Goal: Task Accomplishment & Management: Use online tool/utility

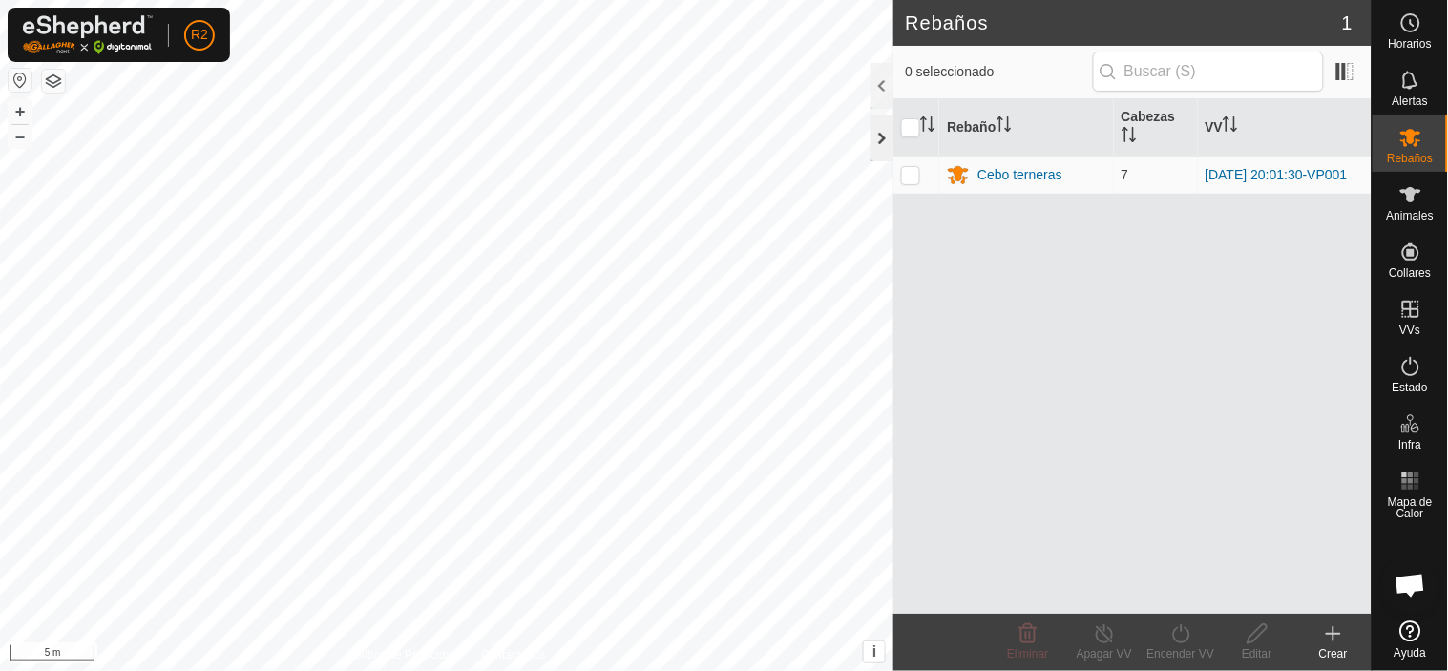
click at [876, 136] on div at bounding box center [882, 139] width 23 height 46
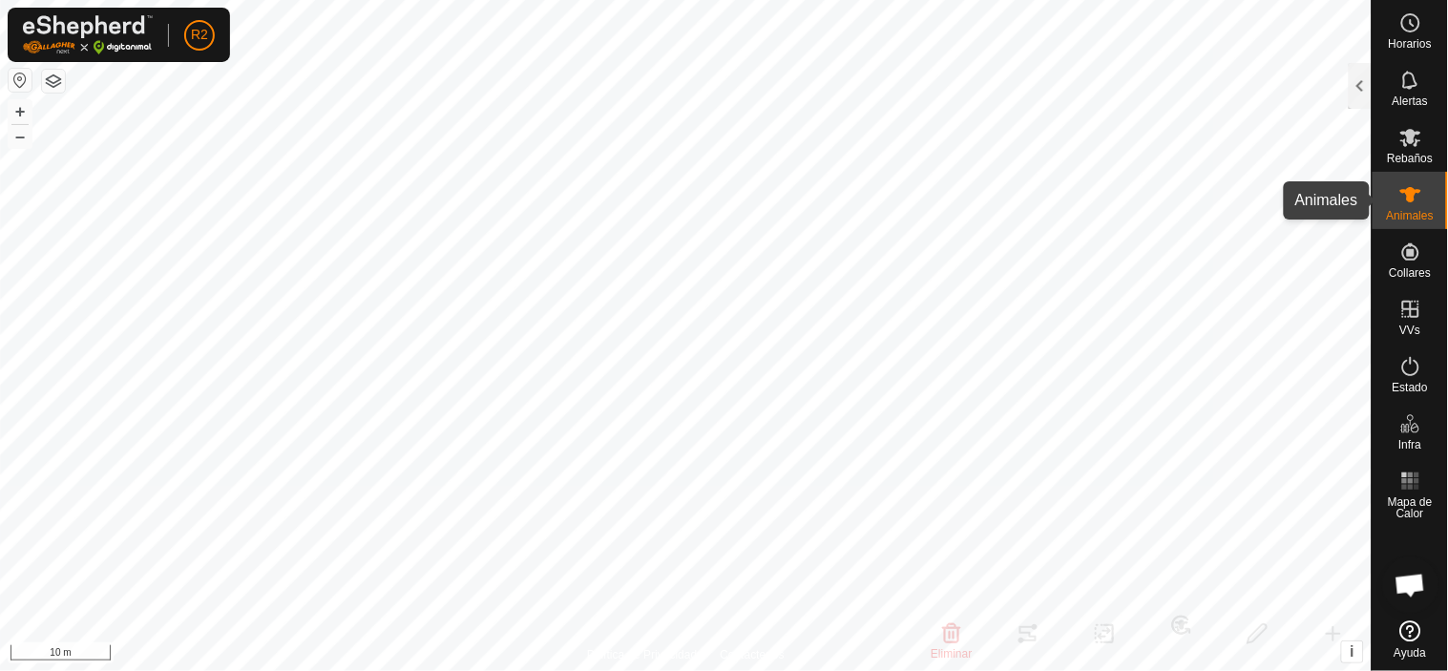
click at [1407, 194] on icon at bounding box center [1411, 194] width 21 height 15
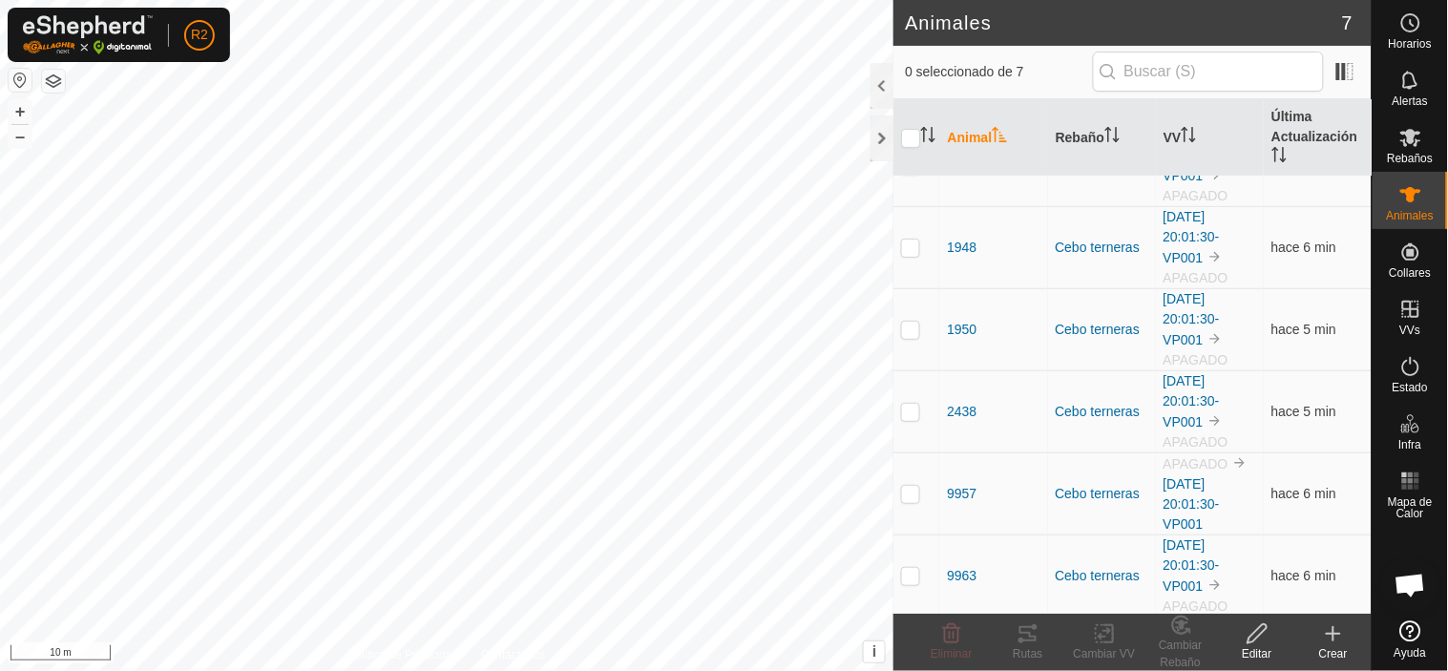
scroll to position [141, 0]
click at [913, 489] on p-checkbox at bounding box center [910, 489] width 19 height 15
checkbox input "true"
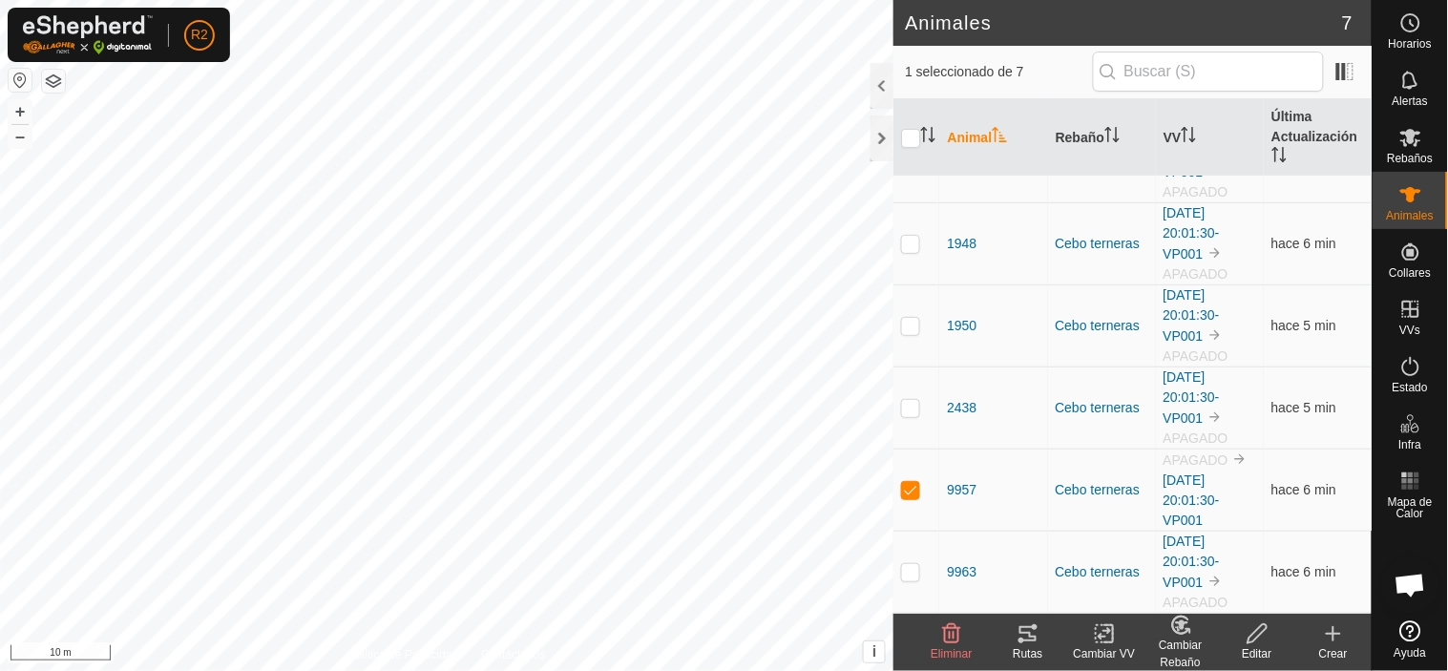
click at [1110, 640] on icon at bounding box center [1105, 634] width 24 height 23
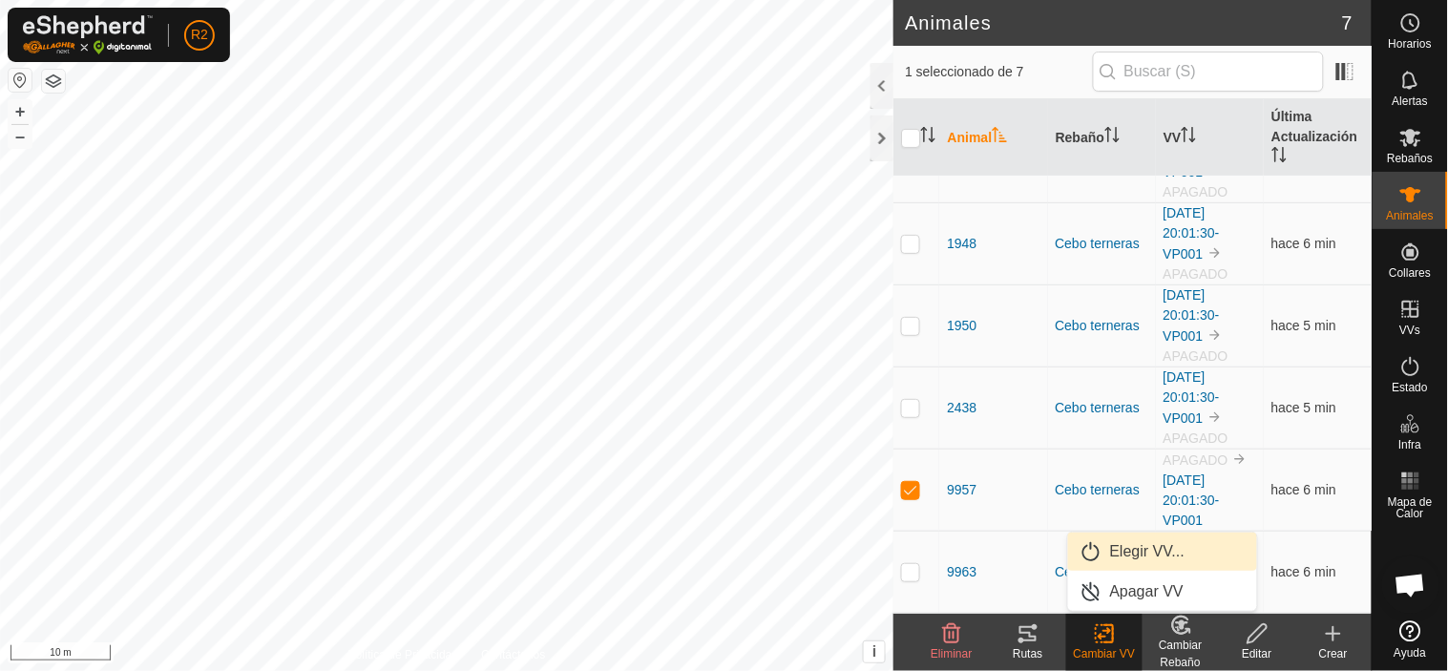
click at [1143, 555] on link "Elegir VV..." at bounding box center [1162, 552] width 189 height 38
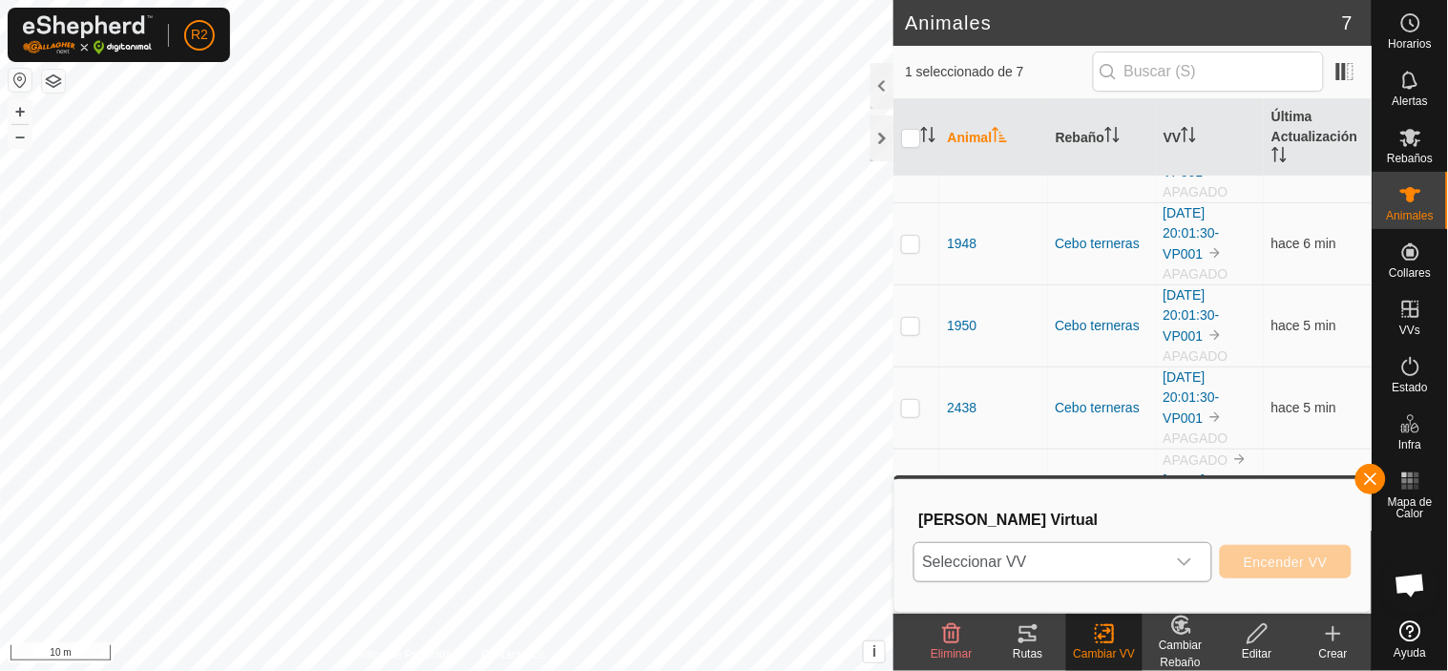
click at [1189, 557] on icon "dropdown trigger" at bounding box center [1184, 562] width 15 height 15
click at [1378, 484] on button "button" at bounding box center [1371, 479] width 31 height 31
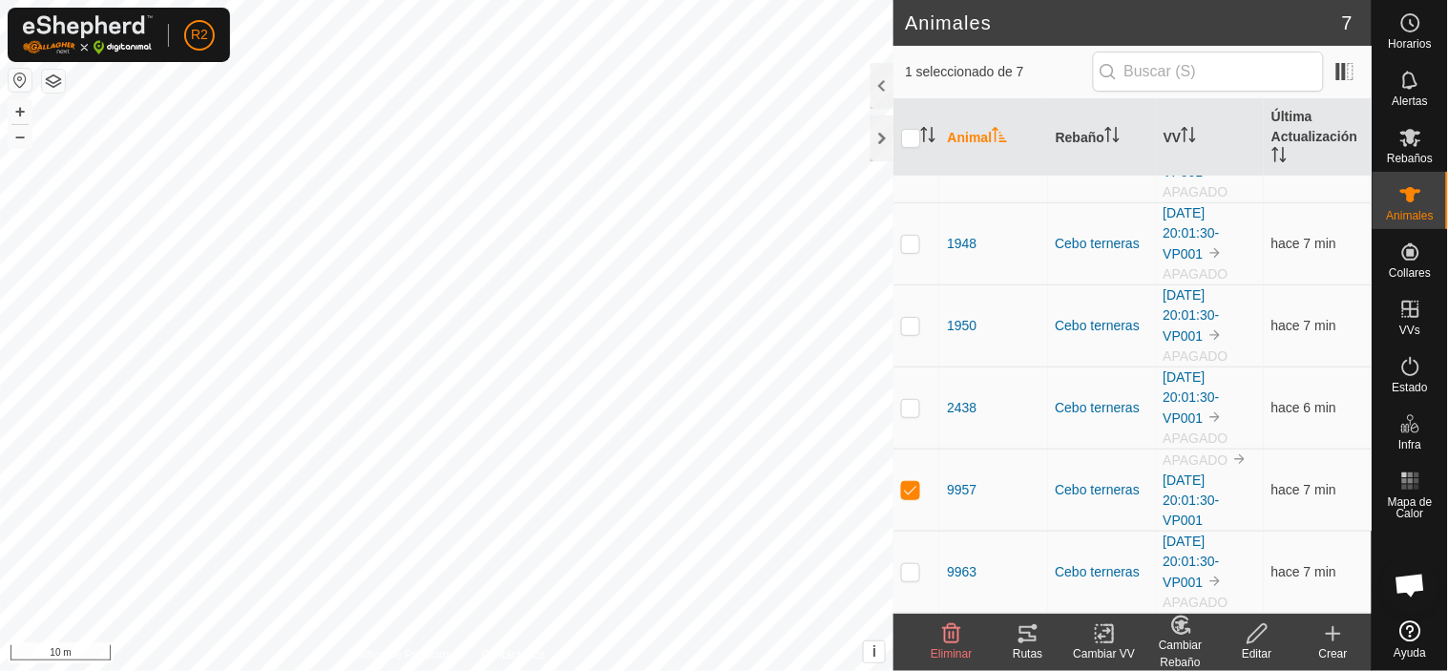
click at [1109, 635] on icon at bounding box center [1105, 634] width 24 height 23
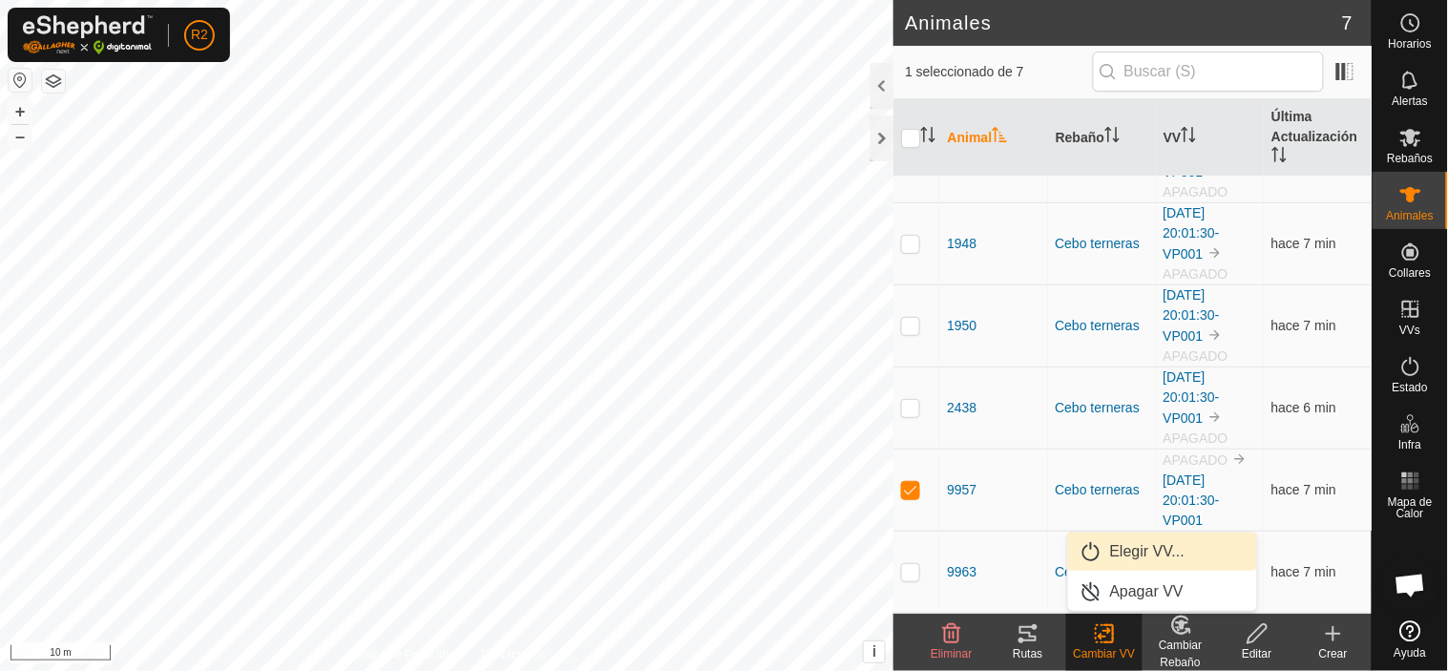
click at [1134, 551] on link "Elegir VV..." at bounding box center [1162, 552] width 189 height 38
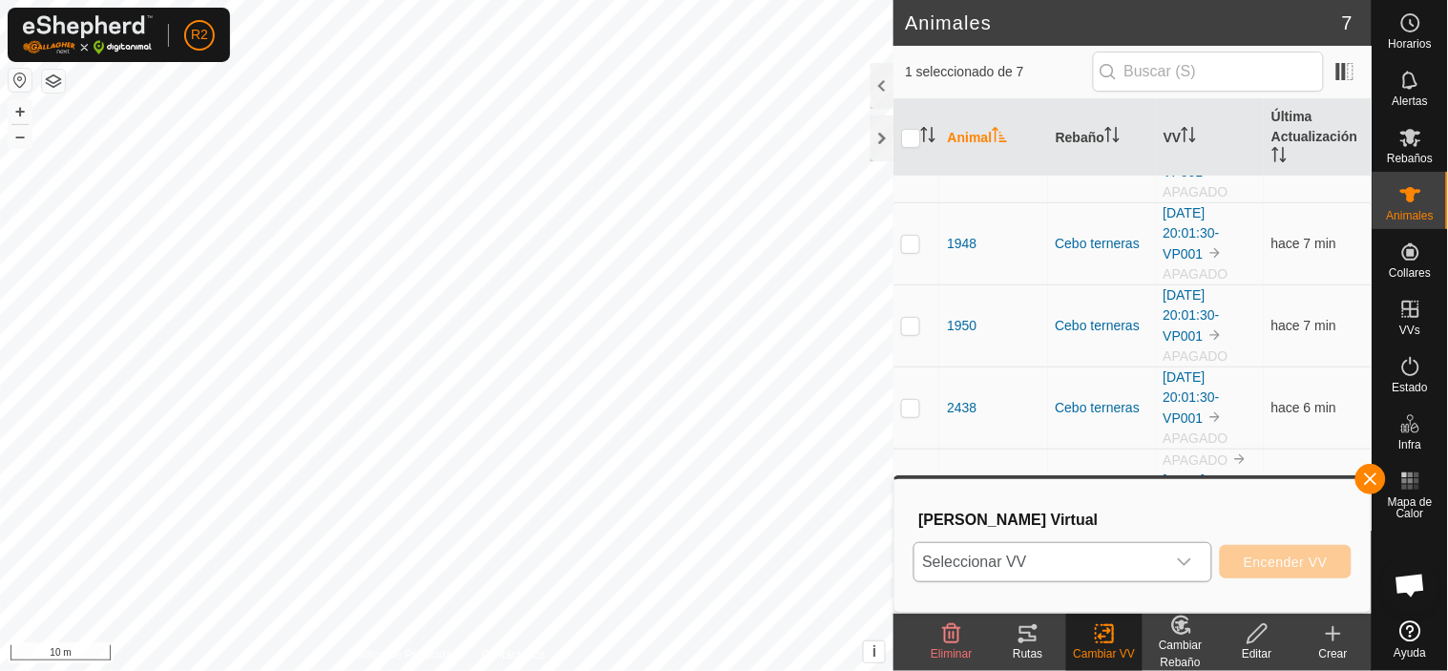
click at [1089, 561] on span "Seleccionar VV" at bounding box center [1040, 562] width 251 height 38
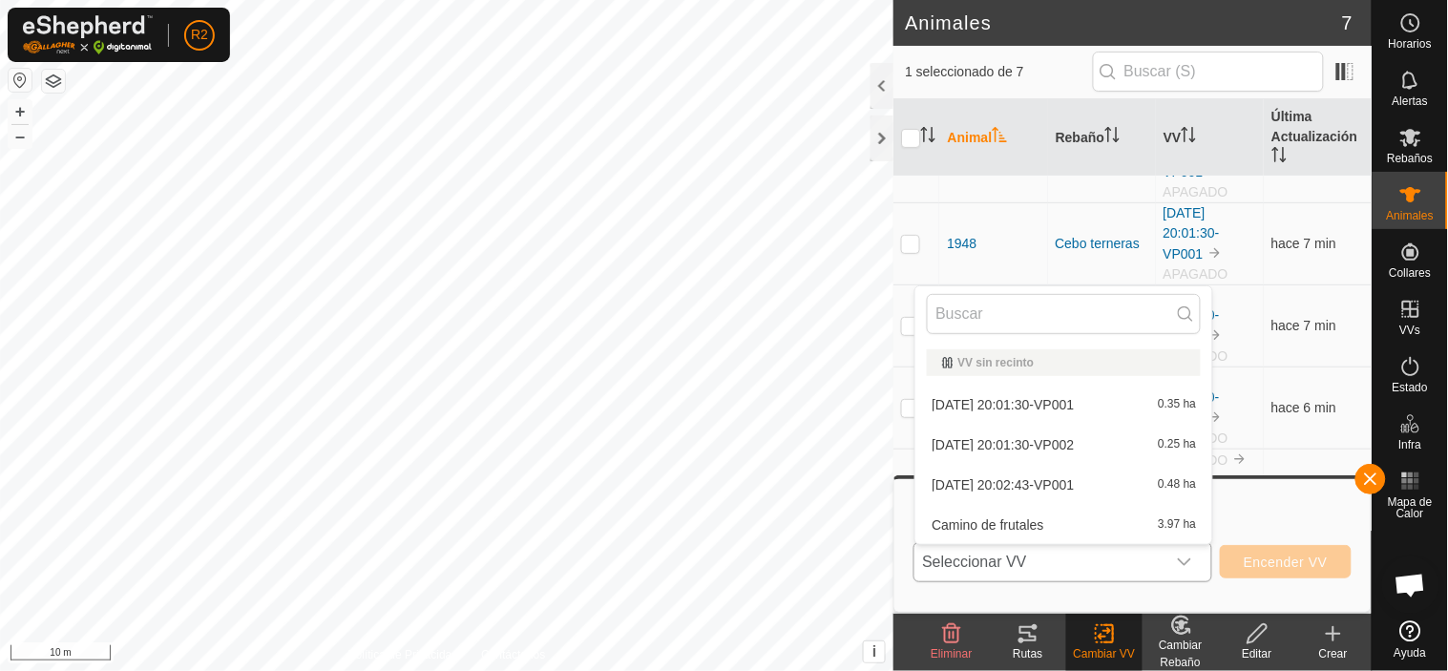
click at [1072, 395] on li "[DATE] 20:01:30-VP001 0.35 ha" at bounding box center [1064, 405] width 297 height 38
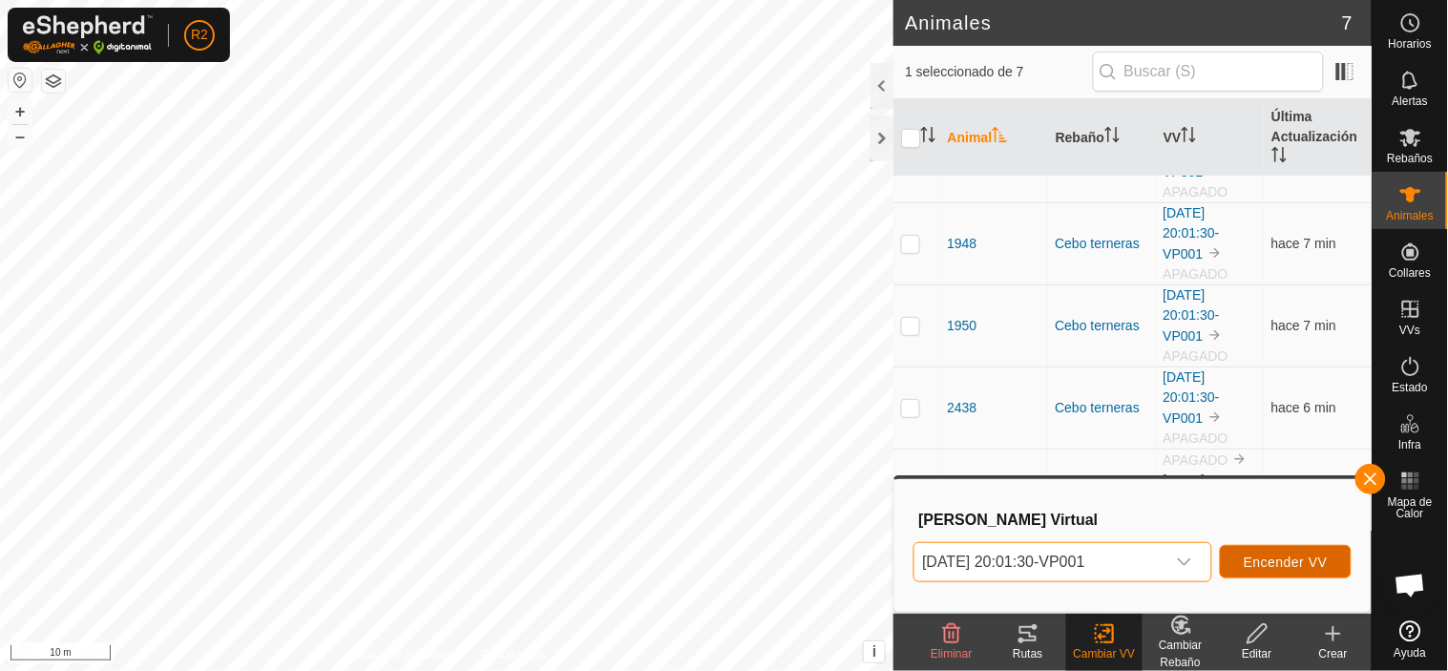
click at [1264, 565] on span "Encender VV" at bounding box center [1286, 562] width 84 height 15
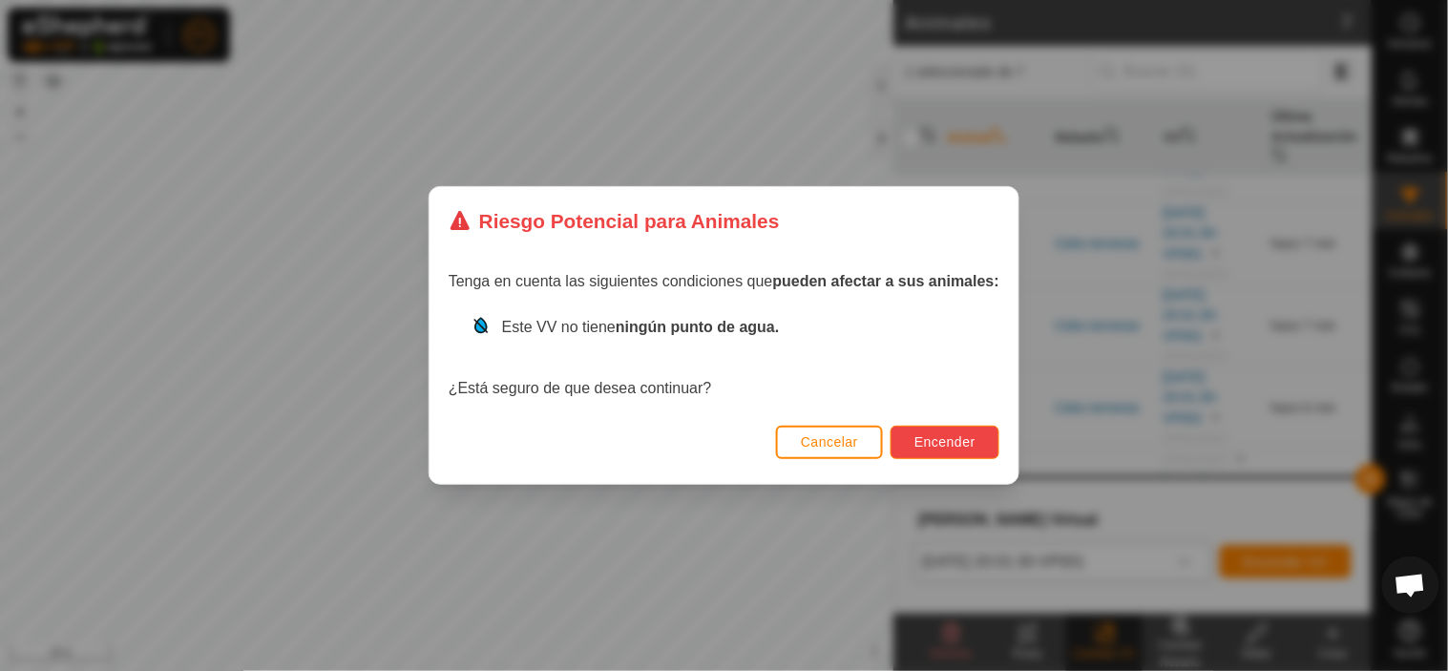
click at [976, 442] on span "Encender" at bounding box center [945, 441] width 61 height 15
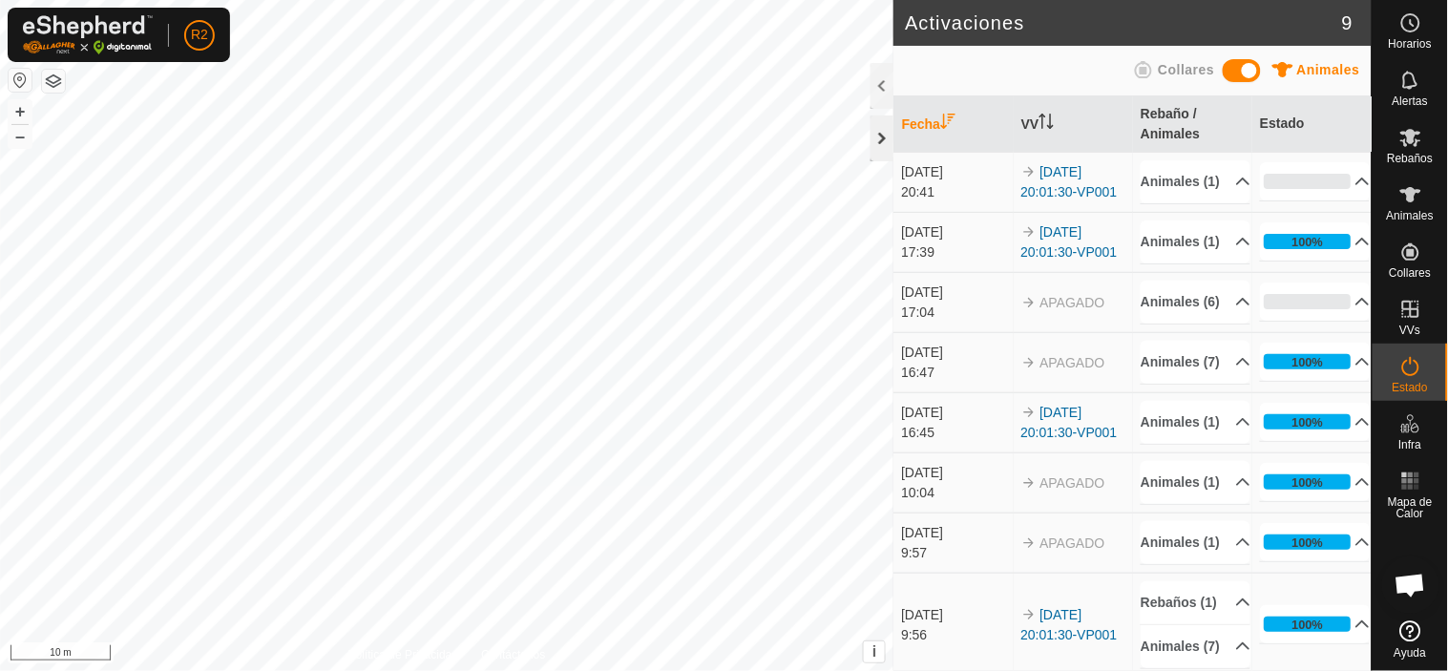
click at [889, 128] on div at bounding box center [882, 139] width 23 height 46
